Goal: Complete application form

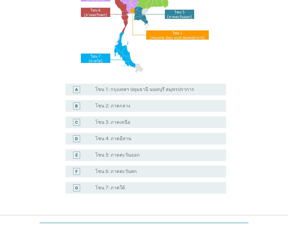
scroll to position [88, 0]
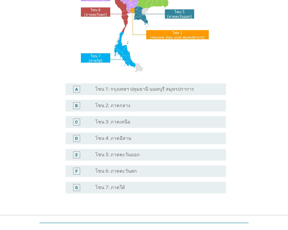
click at [160, 142] on div "D radio_button_unchecked โซน 4: ภาคอีสาน" at bounding box center [145, 138] width 160 height 12
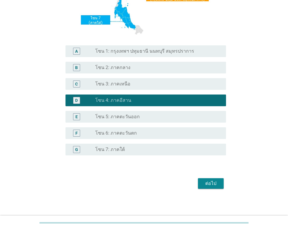
scroll to position [127, 0]
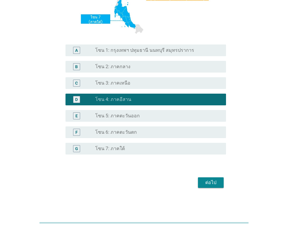
click at [211, 185] on div "ต่อไป" at bounding box center [210, 182] width 16 height 7
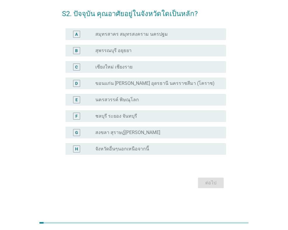
scroll to position [0, 0]
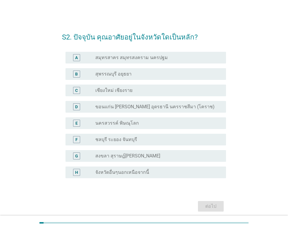
click at [115, 104] on label "ขอนแก่น [PERSON_NAME] อุดรธานี นครราชสีมา (โคราช)" at bounding box center [154, 107] width 119 height 6
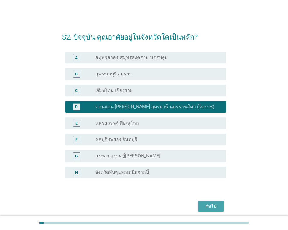
click at [209, 209] on div "ต่อไป" at bounding box center [210, 205] width 16 height 7
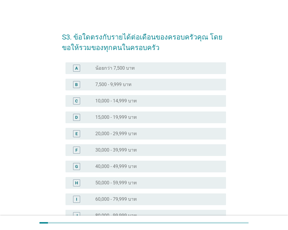
click at [118, 135] on label "20,000 - 29,999 บาท" at bounding box center [115, 134] width 41 height 6
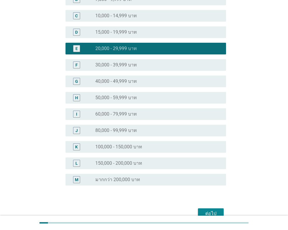
scroll to position [116, 0]
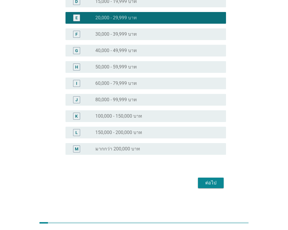
click at [210, 184] on div "ต่อไป" at bounding box center [210, 182] width 16 height 7
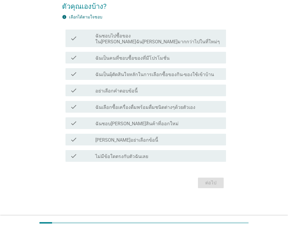
scroll to position [0, 0]
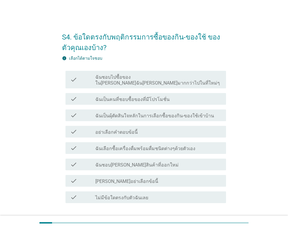
click at [127, 195] on label "ไม่มีข้อใดตรงกับตัวฉันเลย" at bounding box center [121, 198] width 53 height 6
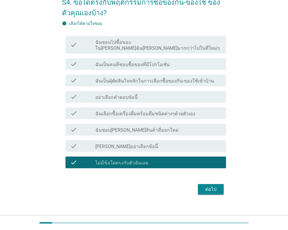
scroll to position [35, 0]
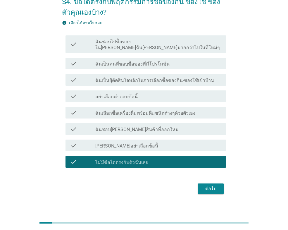
click at [210, 185] on div "ต่อไป" at bounding box center [210, 188] width 16 height 7
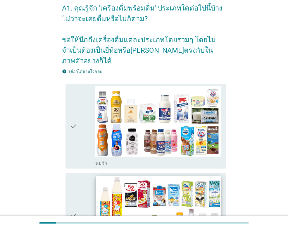
scroll to position [88, 0]
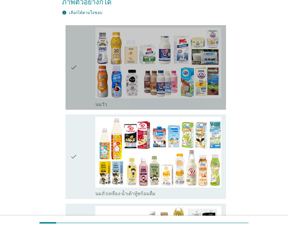
click at [75, 55] on icon "check" at bounding box center [73, 67] width 7 height 80
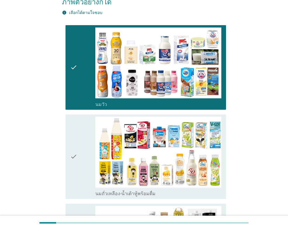
click at [75, 148] on icon "check" at bounding box center [73, 157] width 7 height 80
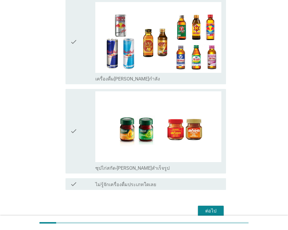
scroll to position [1201, 0]
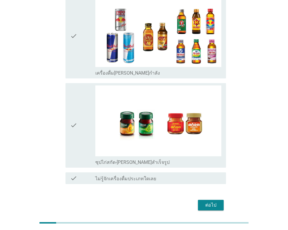
click at [218, 201] on div "ต่อไป" at bounding box center [210, 204] width 16 height 7
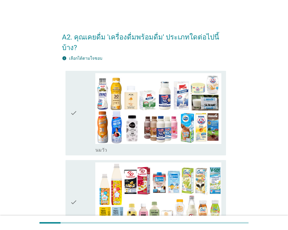
click at [73, 103] on icon "check" at bounding box center [73, 113] width 7 height 80
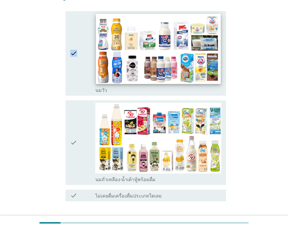
scroll to position [88, 0]
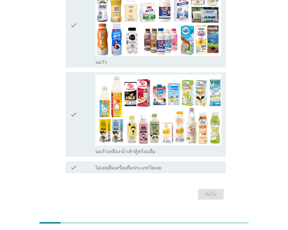
click at [75, 103] on icon "check" at bounding box center [73, 115] width 7 height 80
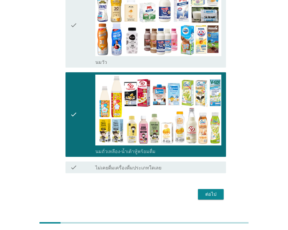
scroll to position [89, 0]
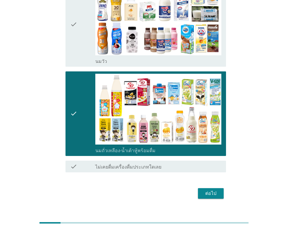
click at [220, 188] on button "ต่อไป" at bounding box center [211, 193] width 26 height 11
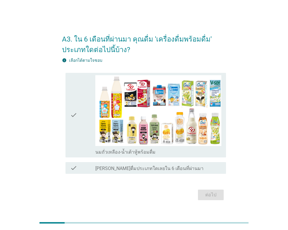
click at [71, 115] on icon "check" at bounding box center [73, 115] width 7 height 80
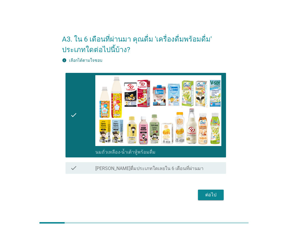
click at [206, 194] on div "ต่อไป" at bounding box center [210, 194] width 16 height 7
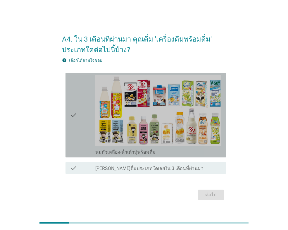
click at [69, 119] on div "check check_box นมถั่วเหลือง-น้ำเต้าหู้พร้อมดื่ม" at bounding box center [145, 115] width 160 height 84
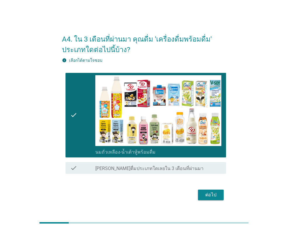
click at [209, 197] on div "ต่อไป" at bounding box center [210, 194] width 16 height 7
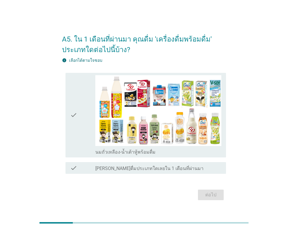
click at [74, 114] on icon "check" at bounding box center [73, 115] width 7 height 80
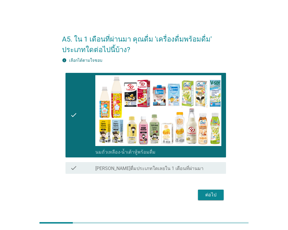
click at [210, 191] on button "ต่อไป" at bounding box center [211, 194] width 26 height 11
